Goal: Transaction & Acquisition: Purchase product/service

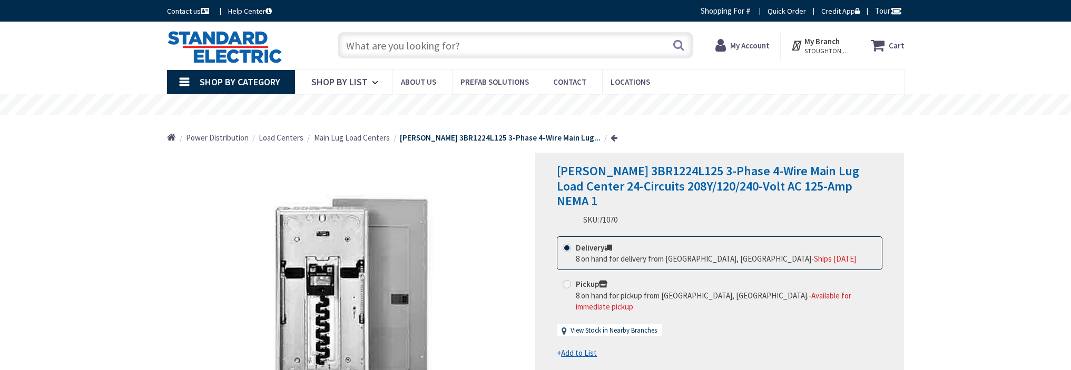
click at [408, 45] on input "text" at bounding box center [516, 45] width 356 height 26
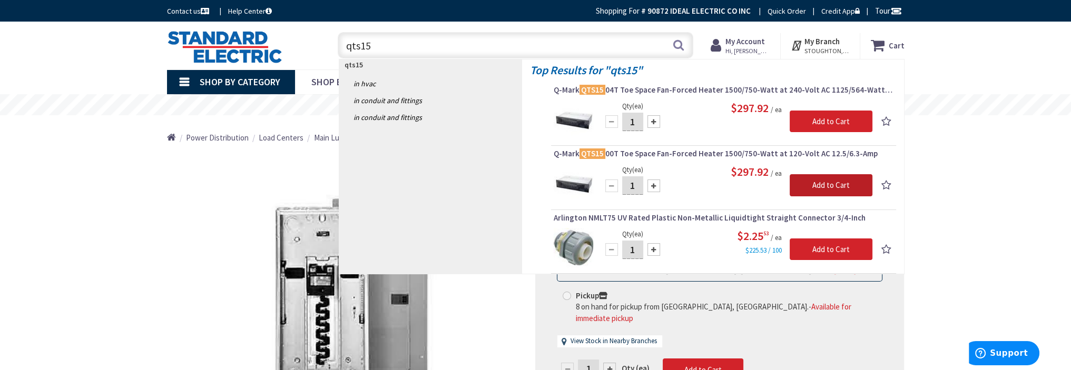
click at [812, 185] on input "Add to Cart" at bounding box center [831, 185] width 83 height 22
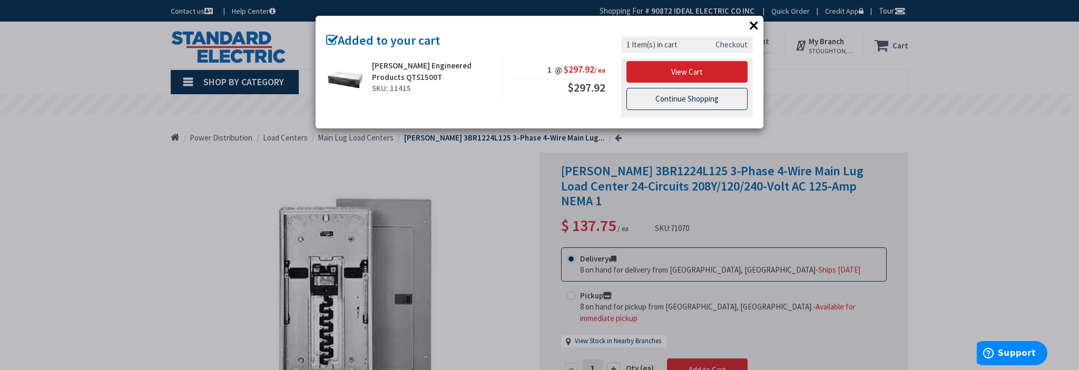
click at [683, 96] on link "Continue Shopping" at bounding box center [686, 99] width 121 height 22
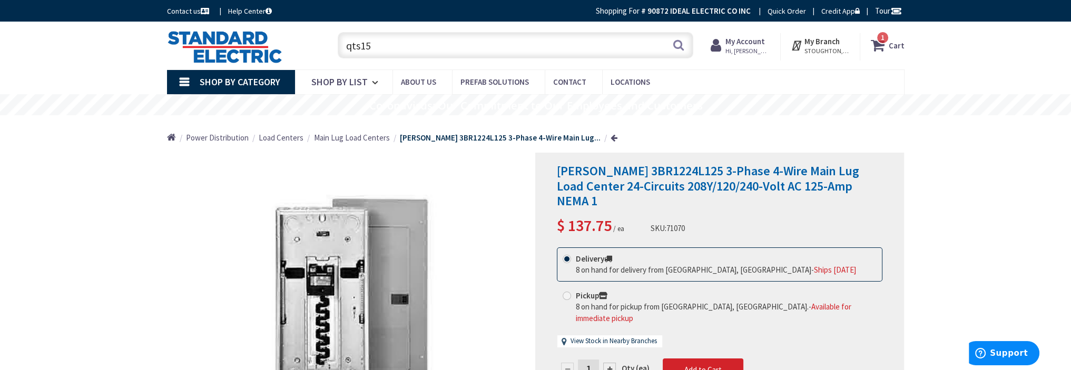
click at [423, 47] on input "qts15" at bounding box center [516, 45] width 356 height 26
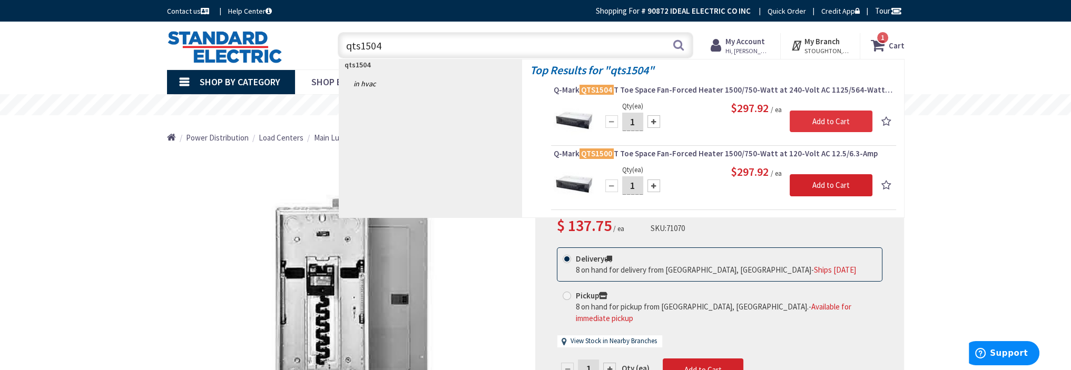
type input "qts1504"
click at [816, 121] on input "Add to Cart" at bounding box center [831, 122] width 83 height 22
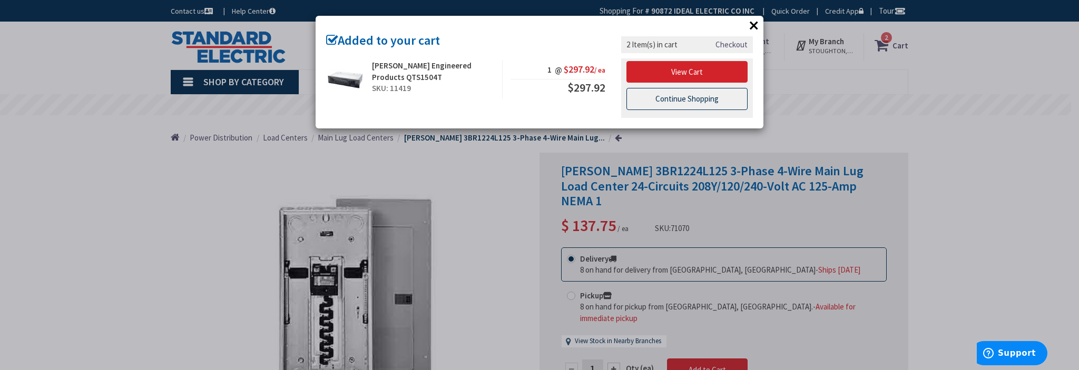
click at [681, 89] on link "Continue Shopping" at bounding box center [686, 99] width 121 height 22
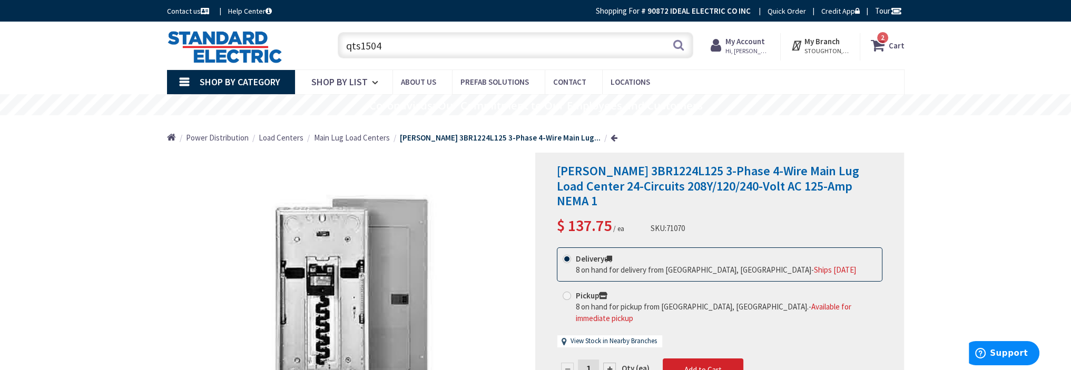
click at [884, 42] on span "2 2 items" at bounding box center [882, 37] width 13 height 13
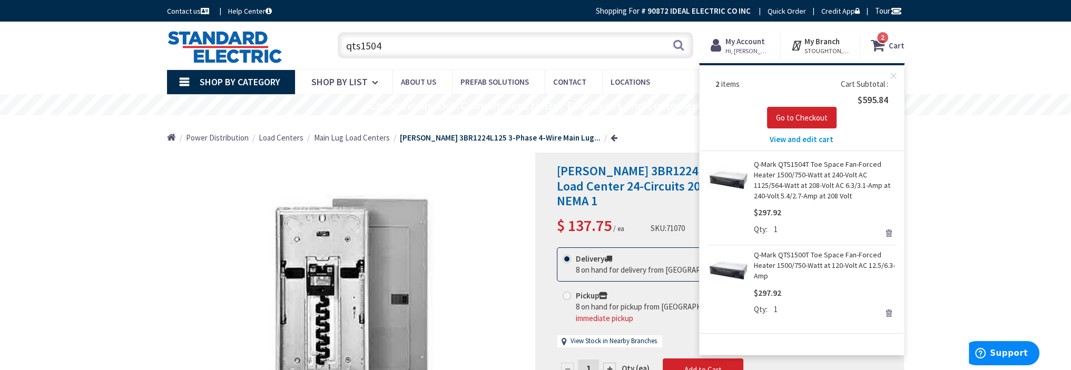
click at [793, 255] on link "Q-Mark QTS1500T Toe Space Fan-Forced Heater 1500/750-Watt at 120-Volt AC 12.5/6…" at bounding box center [825, 266] width 142 height 32
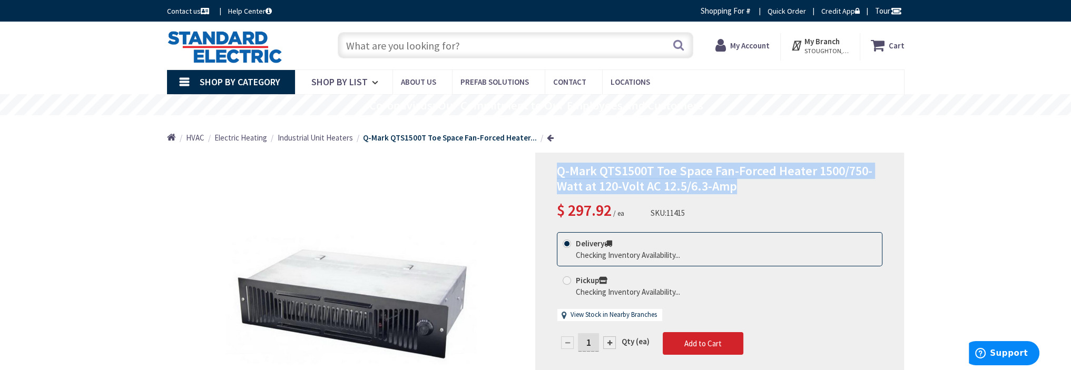
drag, startPoint x: 0, startPoint y: 0, endPoint x: 559, endPoint y: 172, distance: 585.4
click at [559, 172] on span "Q-Mark QTS1500T Toe Space Fan-Forced Heater 1500/750-Watt at 120-Volt AC 12.5/6…" at bounding box center [715, 179] width 316 height 32
copy span "Q-Mark QTS1500T Toe Space Fan-Forced Heater 1500/750-Watt at 120-Volt AC 12.5/6…"
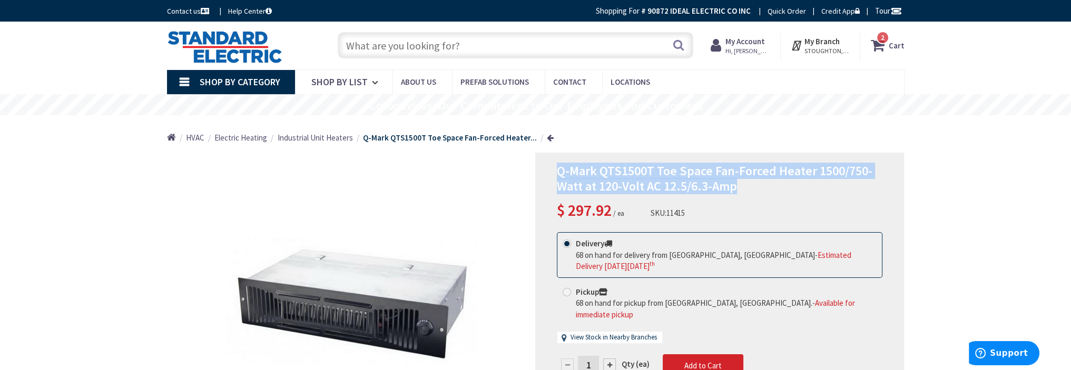
click at [885, 36] on span "2" at bounding box center [883, 37] width 4 height 9
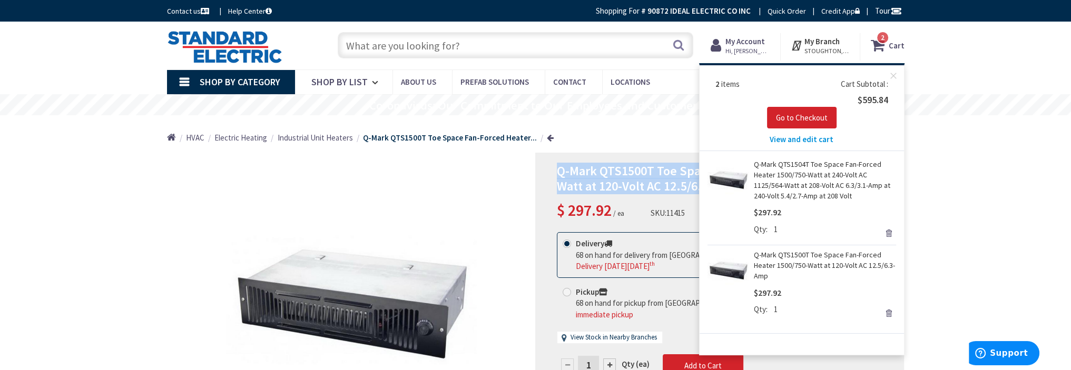
click at [809, 175] on link "Q-Mark QTS1504T Toe Space Fan-Forced Heater 1500/750-Watt at 240-Volt AC 1125/5…" at bounding box center [825, 180] width 142 height 42
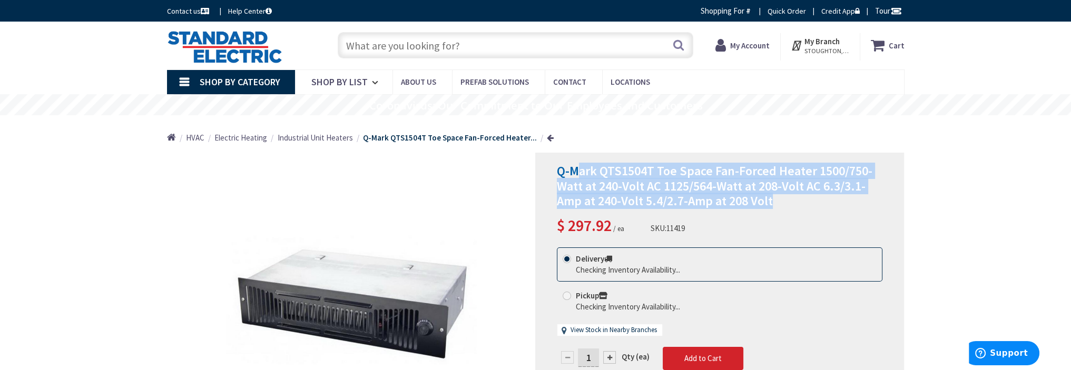
drag, startPoint x: 769, startPoint y: 202, endPoint x: 561, endPoint y: 175, distance: 210.3
click at [558, 174] on span "Q-Mark QTS1504T Toe Space Fan-Forced Heater 1500/750-Watt at 240-Volt AC 1125/5…" at bounding box center [715, 186] width 316 height 47
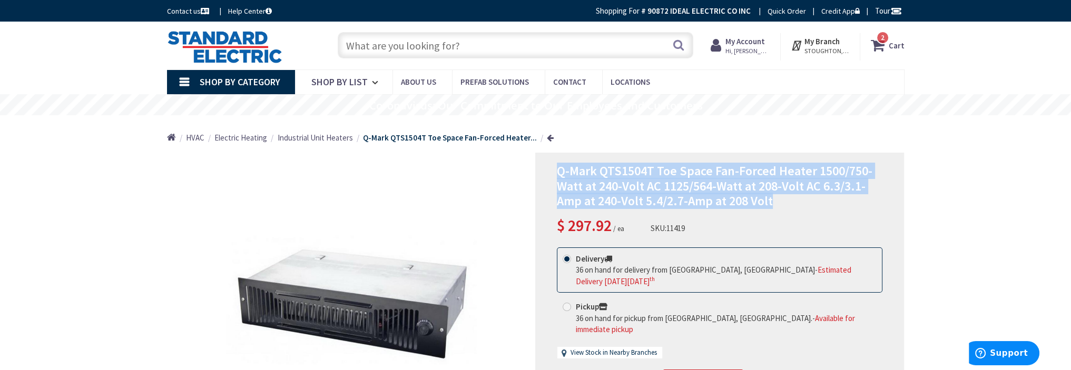
click at [884, 40] on span "2" at bounding box center [883, 37] width 4 height 9
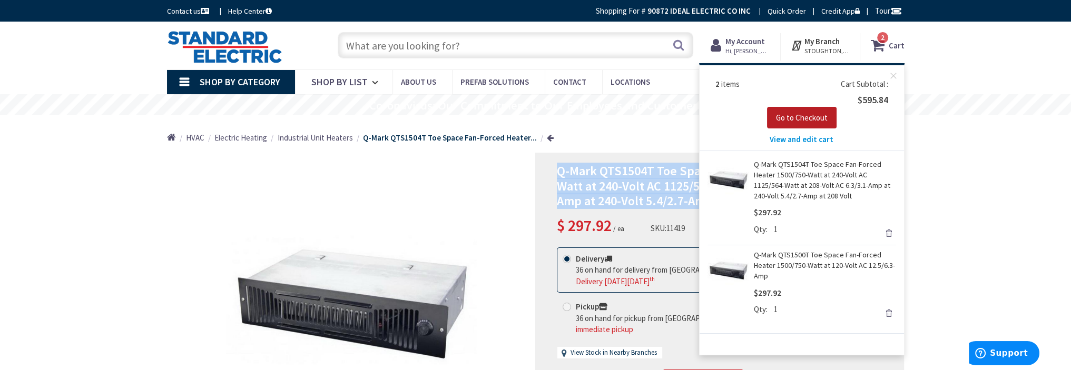
click at [791, 115] on span "Go to Checkout" at bounding box center [802, 118] width 52 height 10
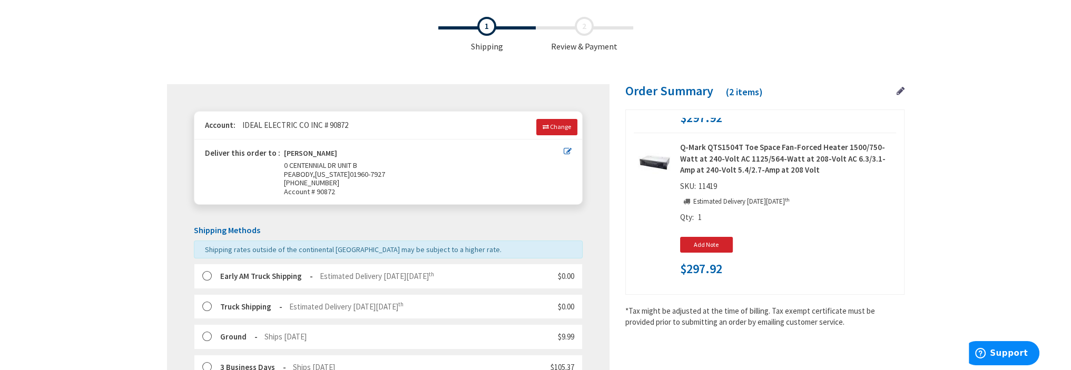
scroll to position [158, 0]
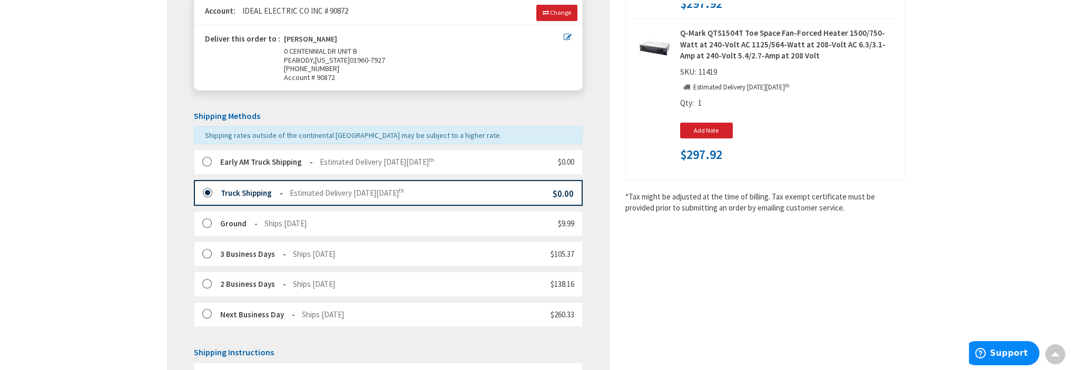
click at [209, 192] on label at bounding box center [211, 193] width 16 height 11
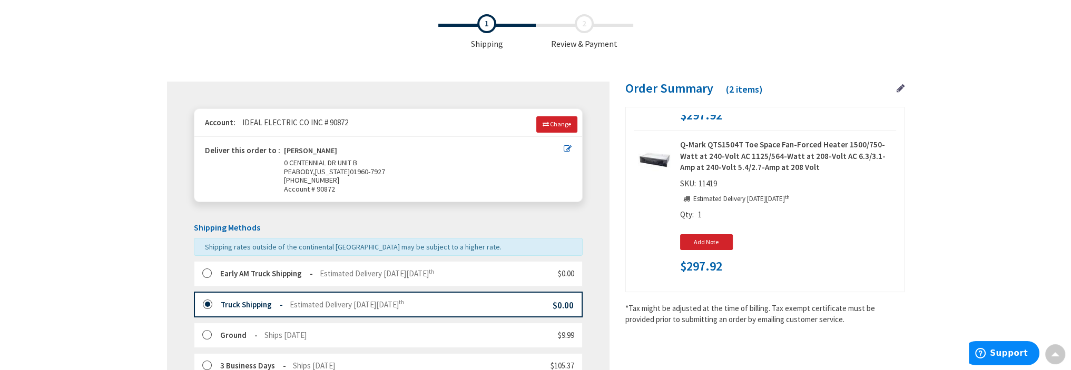
scroll to position [0, 0]
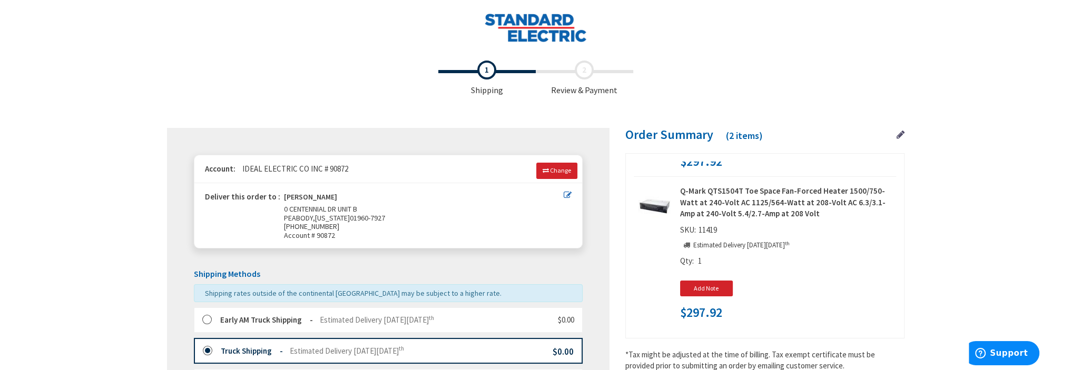
click at [897, 136] on icon at bounding box center [901, 134] width 8 height 9
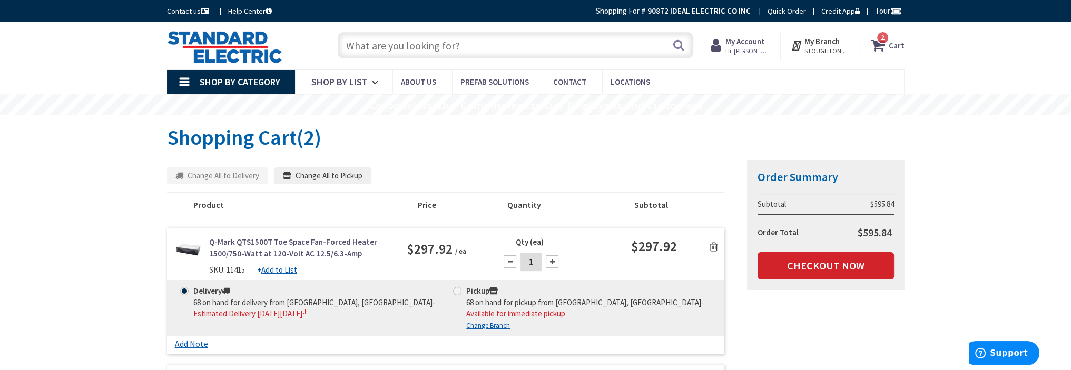
click at [754, 40] on strong "My Account" at bounding box center [745, 41] width 40 height 10
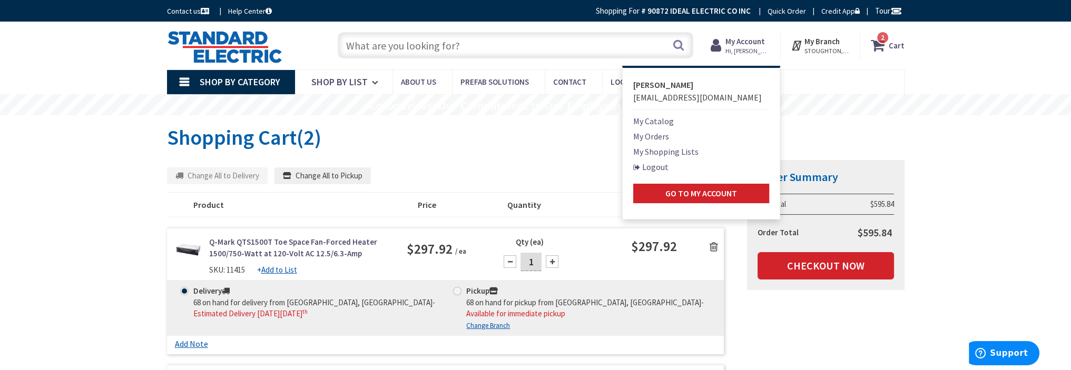
click at [656, 135] on link "My Orders" at bounding box center [651, 136] width 36 height 13
